Goal: Task Accomplishment & Management: Complete application form

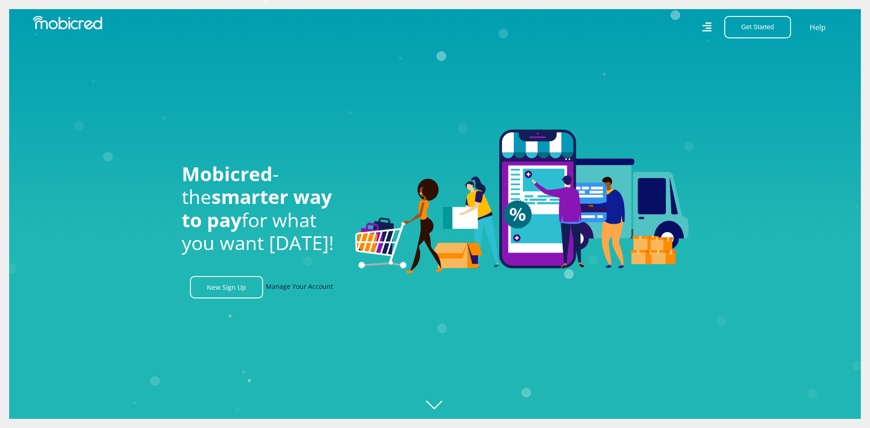
scroll to position [0, 650]
click at [306, 290] on link "Manage Your Account" at bounding box center [299, 287] width 67 height 22
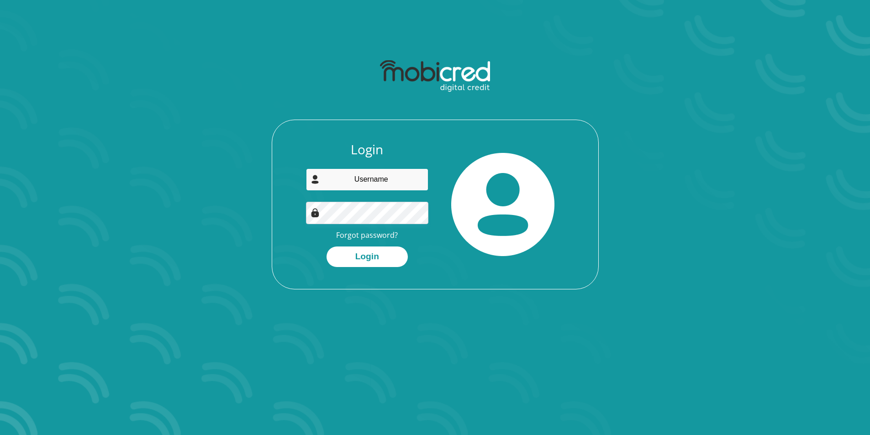
click at [355, 175] on input "email" at bounding box center [367, 179] width 122 height 22
type input "johanv78@gmail.com"
click at [326, 246] on button "Login" at bounding box center [366, 256] width 81 height 21
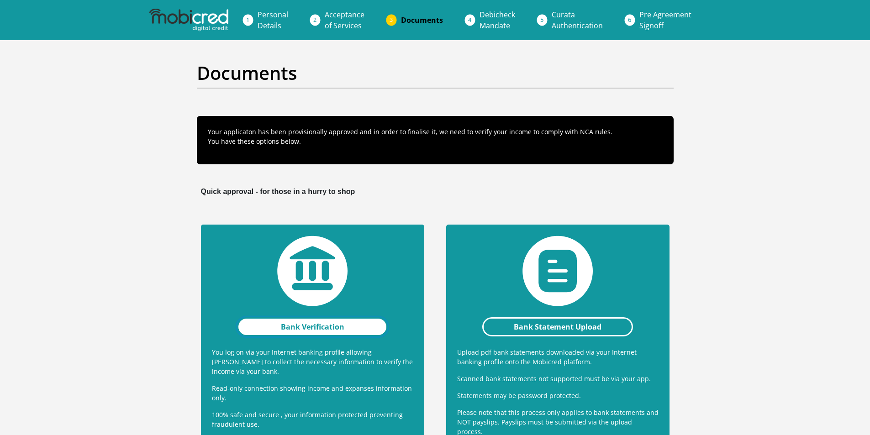
click at [335, 328] on link "Bank Verification" at bounding box center [312, 326] width 151 height 19
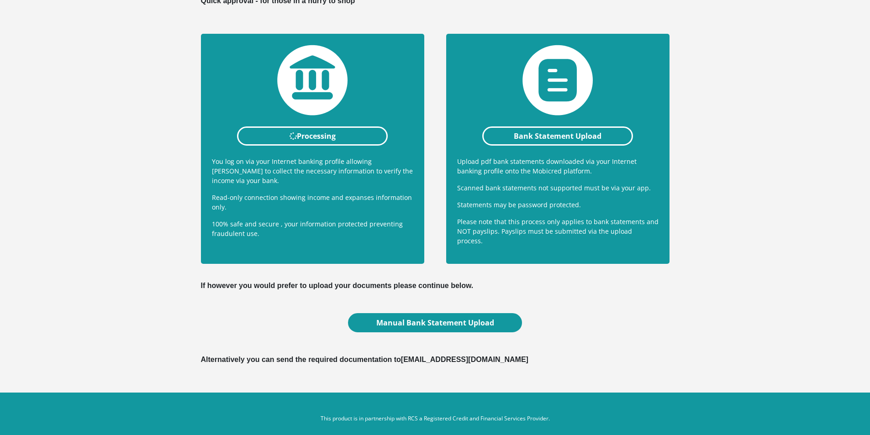
scroll to position [193, 0]
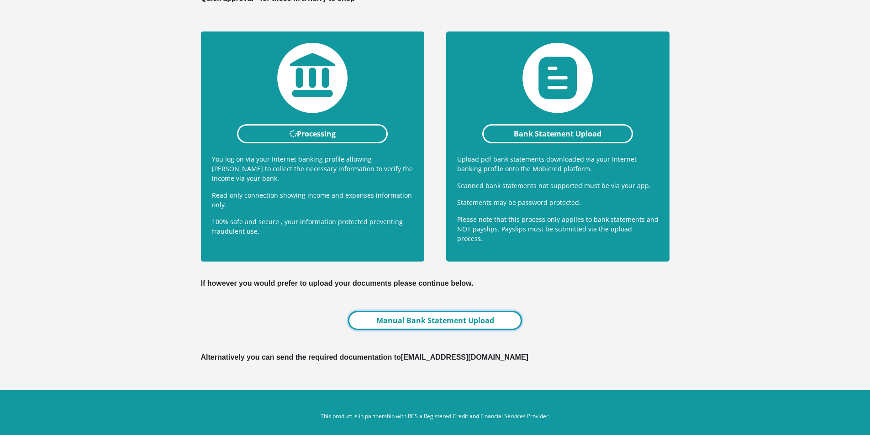
click at [444, 312] on link "Manual Bank Statement Upload" at bounding box center [434, 320] width 173 height 19
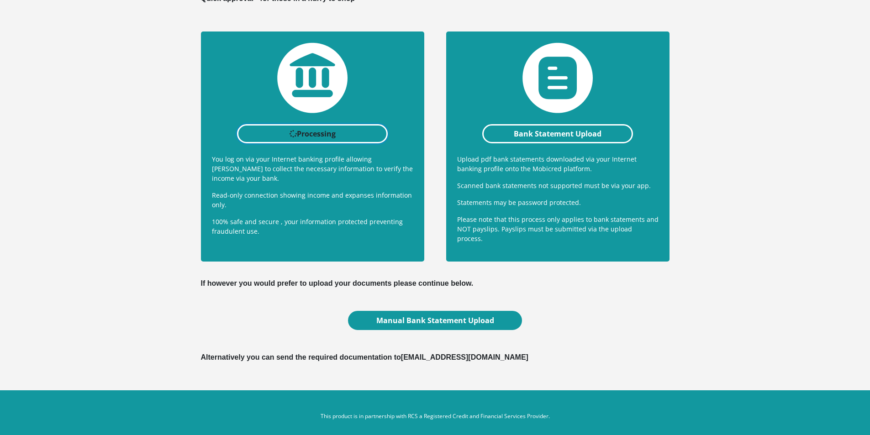
click at [305, 129] on link "Processing" at bounding box center [312, 133] width 151 height 19
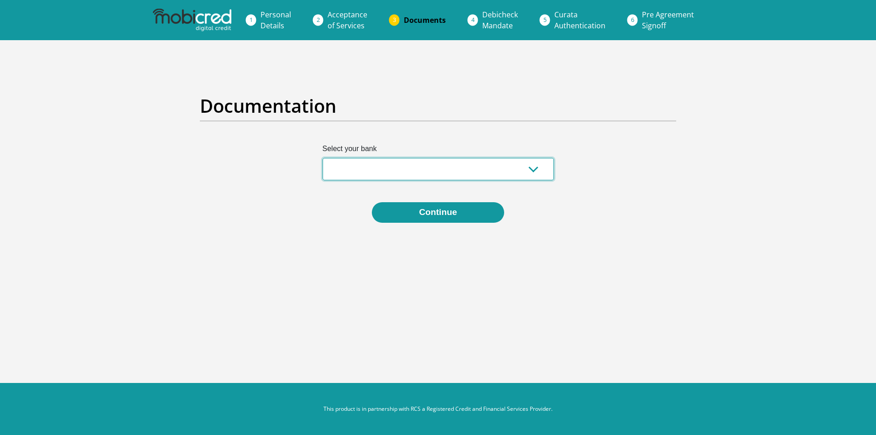
click at [382, 161] on select "Absa Capitec Bank Discovery Bank First National Bank Nedbank Standard Bank Tyme…" at bounding box center [438, 169] width 231 height 22
select select "{"id":"1","title":"First National Bank","institution":"Rand Merchant Bank","ali…"
click at [323, 158] on select "Absa Capitec Bank Discovery Bank First National Bank Nedbank Standard Bank Tyme…" at bounding box center [438, 169] width 231 height 22
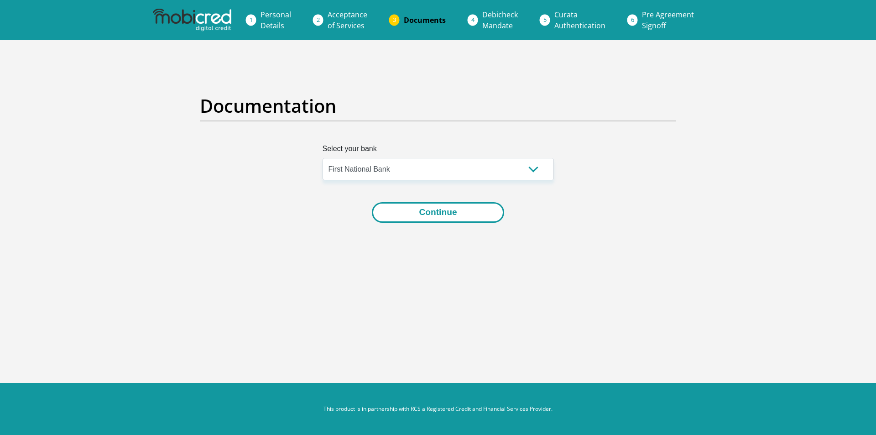
click at [424, 211] on button "Continue" at bounding box center [438, 212] width 132 height 21
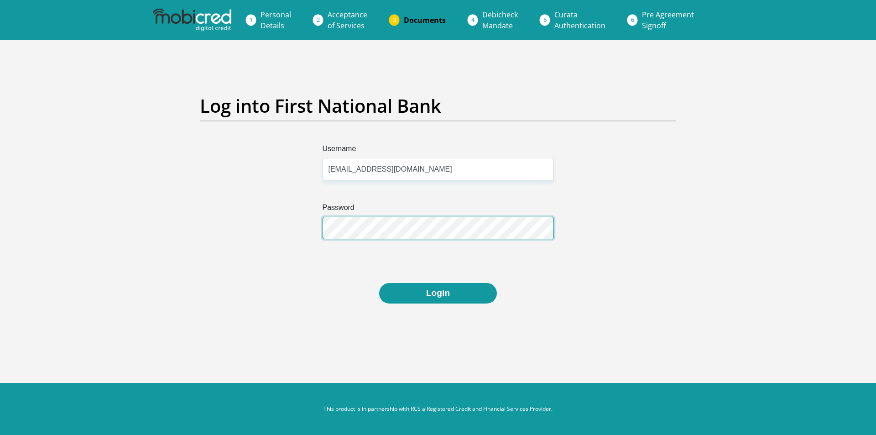
click at [298, 231] on div "Username johanv78@gmail.com Password" at bounding box center [438, 213] width 490 height 140
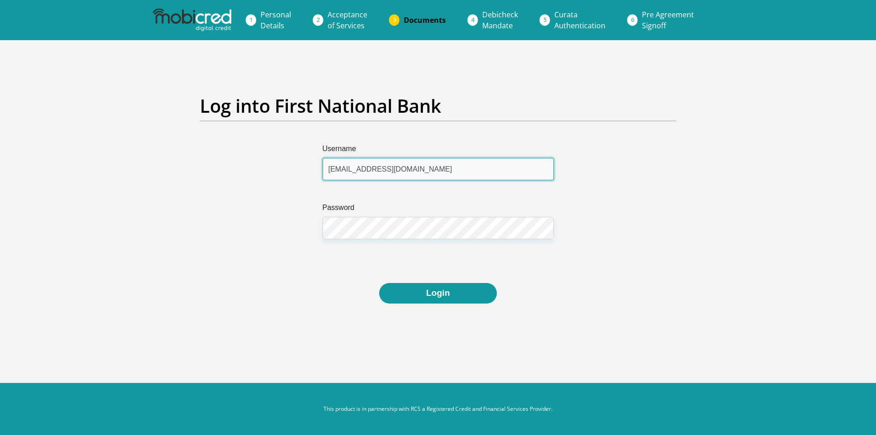
drag, startPoint x: 419, startPoint y: 170, endPoint x: 131, endPoint y: 154, distance: 288.5
click at [130, 154] on section "Log into First National Bank Username johanv78@gmail.com Password Login" at bounding box center [438, 199] width 876 height 318
type input "JohanVosloo78"
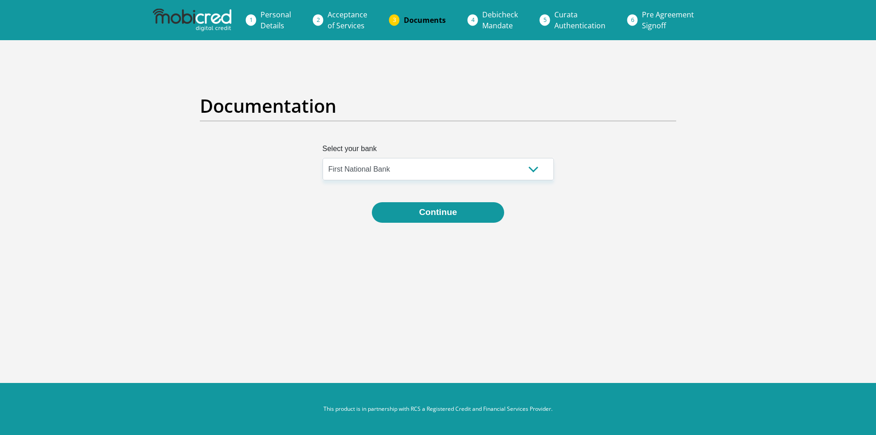
select select "{"id":"1","title":"First National Bank","institution":"Rand Merchant Bank","ali…"
click at [459, 160] on select "Absa Capitec Bank Discovery Bank First National Bank Nedbank Standard Bank Tyme…" at bounding box center [438, 169] width 231 height 22
select select "{"id":"1","title":"First National Bank","institution":"Rand Merchant Bank","ali…"
click at [323, 158] on select "Absa Capitec Bank Discovery Bank First National Bank Nedbank Standard Bank Tyme…" at bounding box center [438, 169] width 231 height 22
click at [412, 211] on button "Continue" at bounding box center [438, 212] width 132 height 21
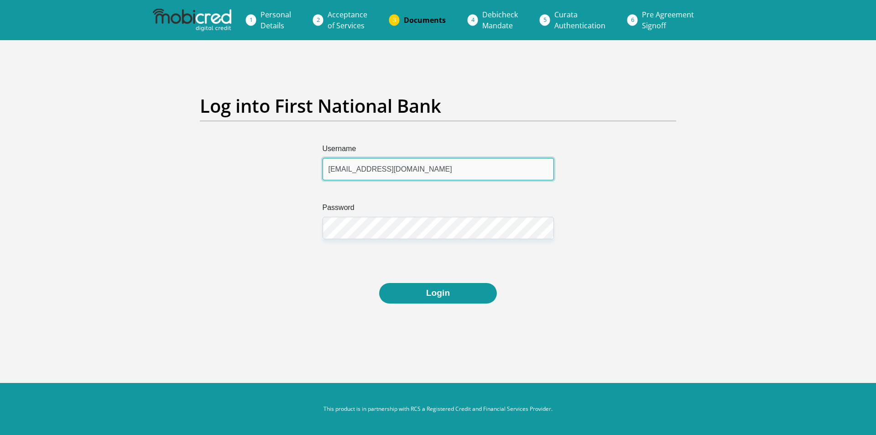
drag, startPoint x: 259, startPoint y: 173, endPoint x: 106, endPoint y: 173, distance: 152.5
click at [106, 173] on section "Log into First National Bank Username [EMAIL_ADDRESS][DOMAIN_NAME] Password Log…" at bounding box center [438, 199] width 876 height 318
type input "JohanVosloo78"
click at [212, 256] on div "Username JohanVosloo78 Password" at bounding box center [438, 213] width 490 height 140
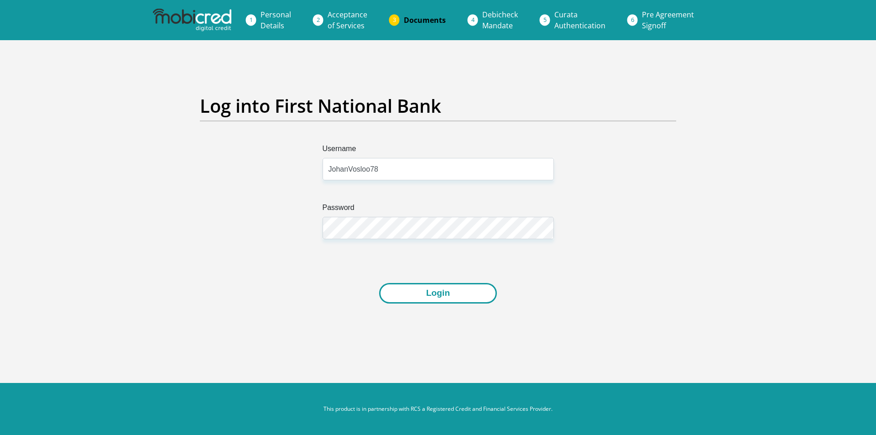
click at [416, 290] on button "Login" at bounding box center [438, 293] width 118 height 21
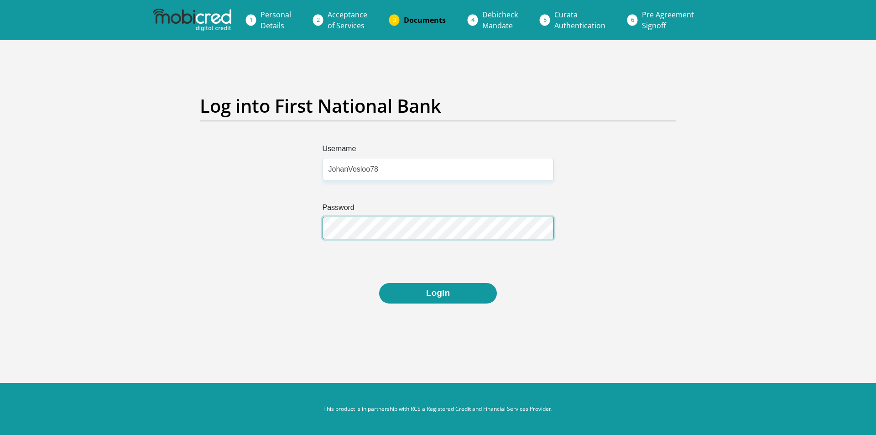
click at [379, 283] on button "Login" at bounding box center [438, 293] width 118 height 21
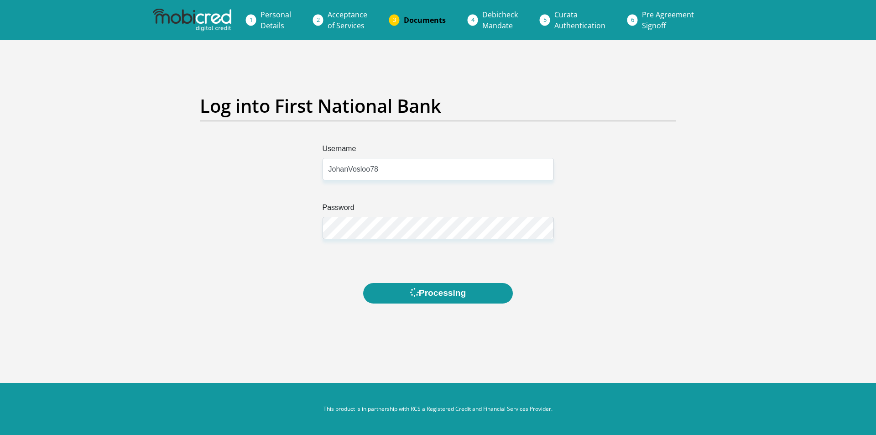
click at [790, 292] on section "Log into First National Bank Username JohanVosloo78 Password Processing" at bounding box center [438, 199] width 876 height 318
